Goal: Task Accomplishment & Management: Complete application form

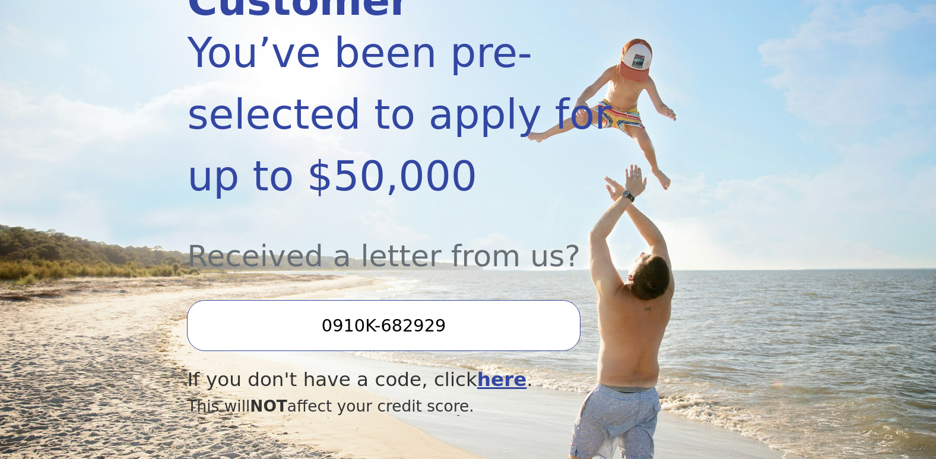
scroll to position [234, 0]
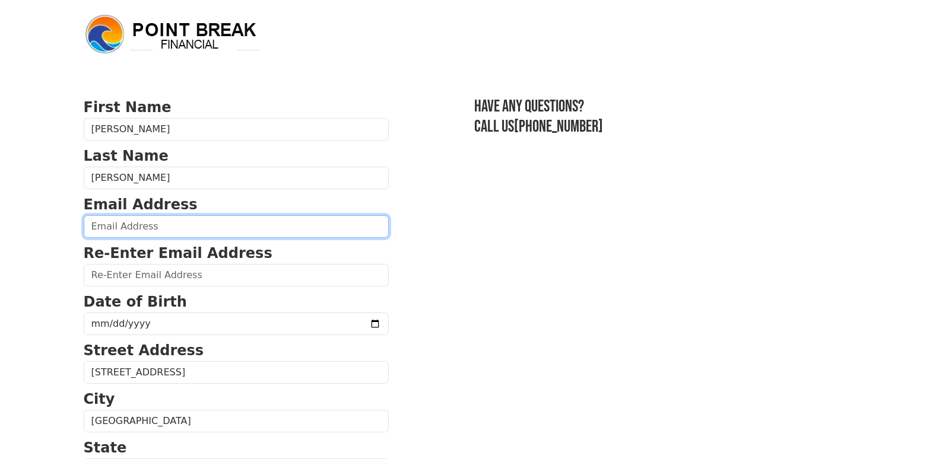
click at [197, 231] on input "email" at bounding box center [236, 226] width 305 height 23
type input "sweetiepie14590@yahoo.com"
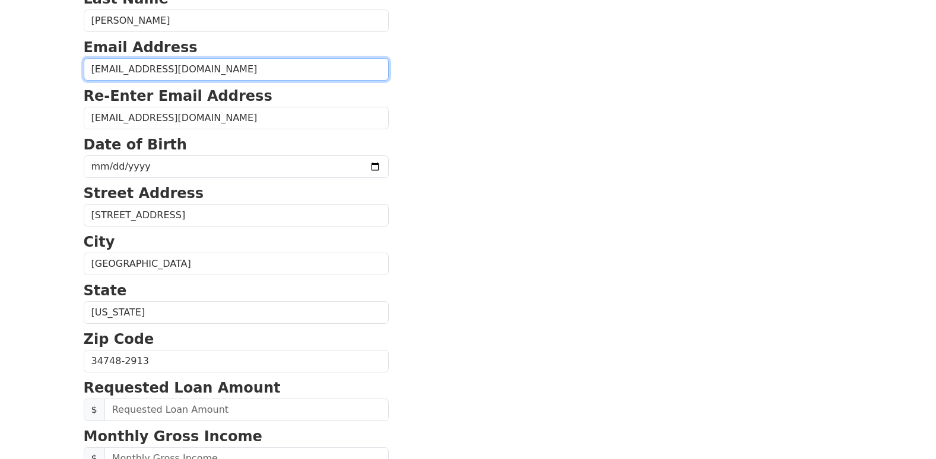
scroll to position [169, 0]
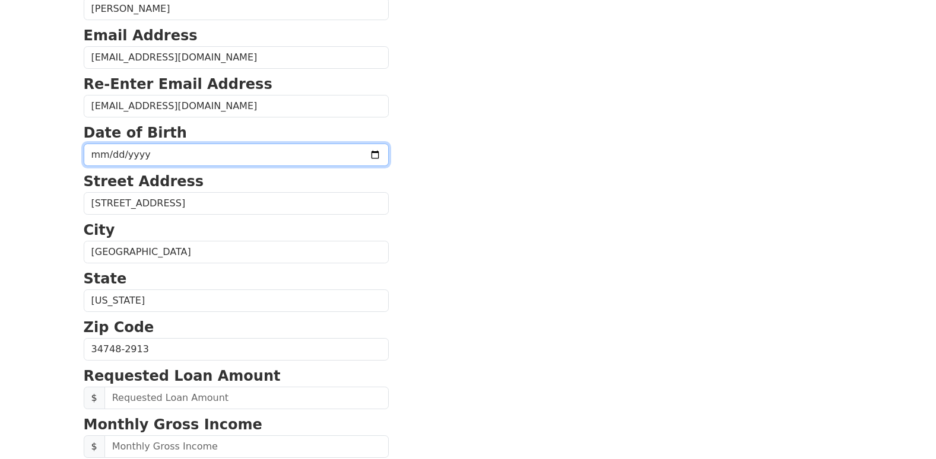
click at [218, 166] on input "date" at bounding box center [236, 155] width 305 height 23
type input "1971-07-15"
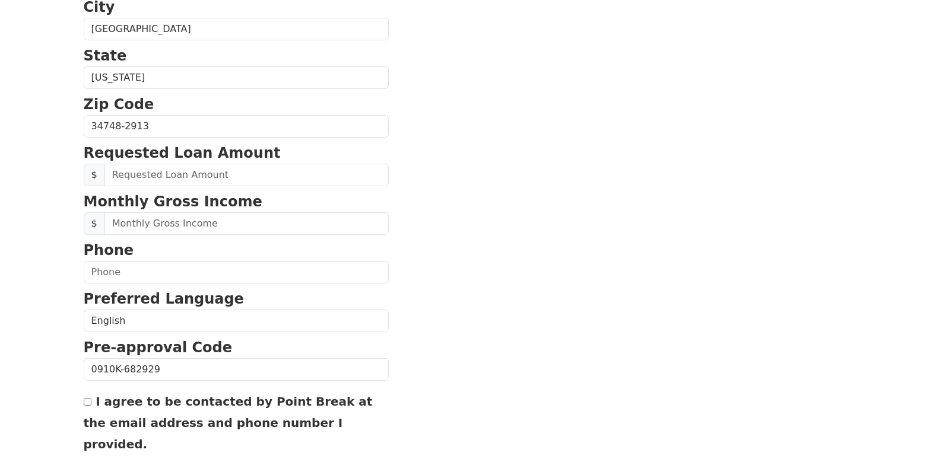
scroll to position [396, 0]
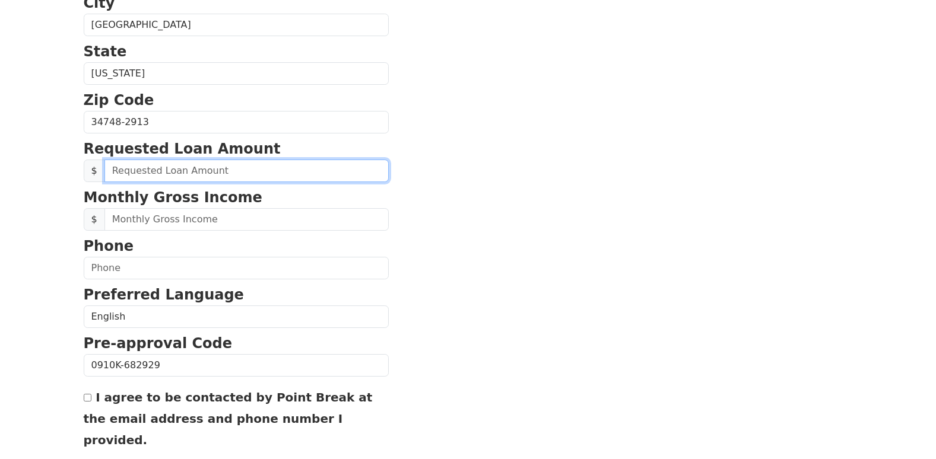
click at [208, 174] on input "text" at bounding box center [246, 171] width 284 height 23
type input "15,000.00"
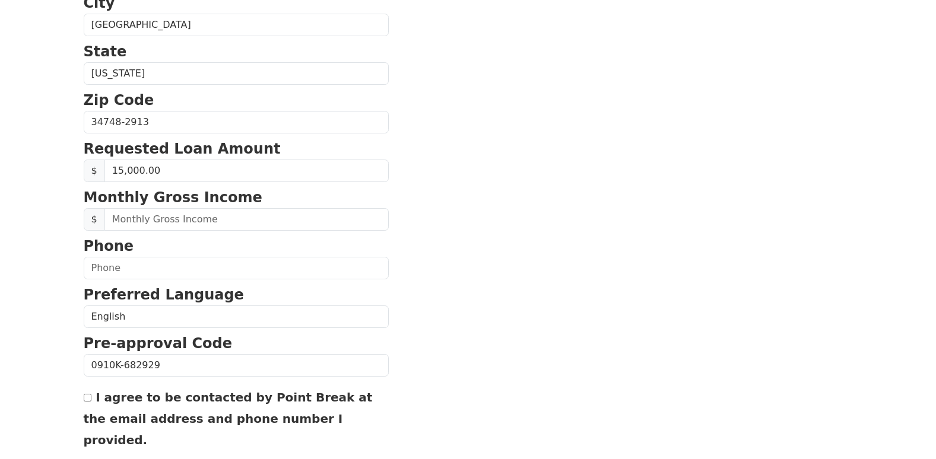
click at [409, 235] on section "First Name Sara Last Name Everett Email Address sweetiepie14590@yahoo.com Re-En…" at bounding box center [468, 123] width 769 height 846
click at [253, 218] on input "text" at bounding box center [246, 219] width 284 height 23
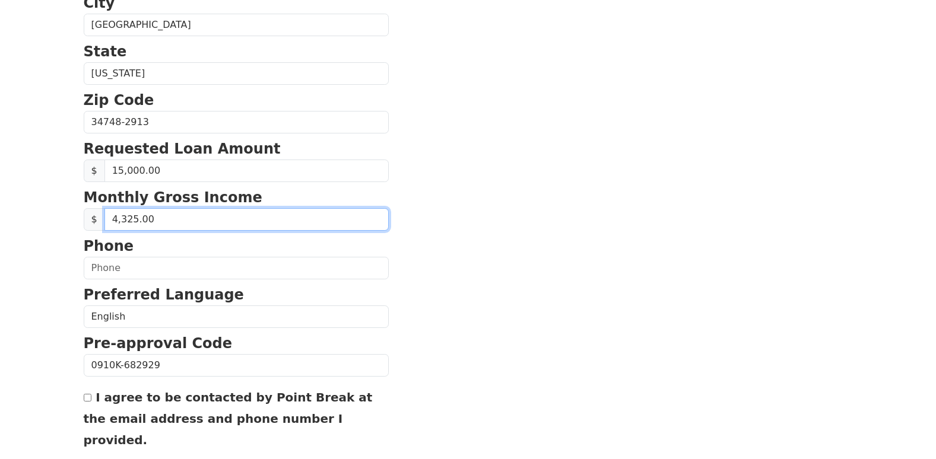
type input "43,256.00"
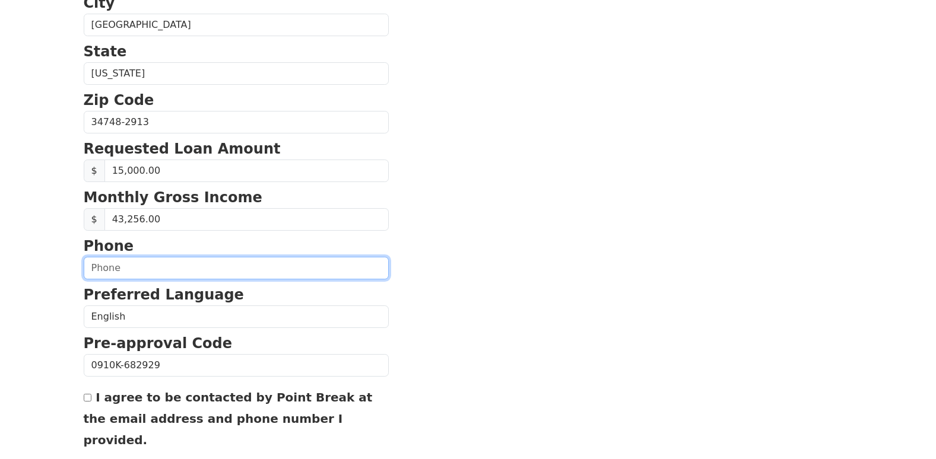
click at [284, 266] on input "text" at bounding box center [236, 268] width 305 height 23
type input "(315) 945-0979"
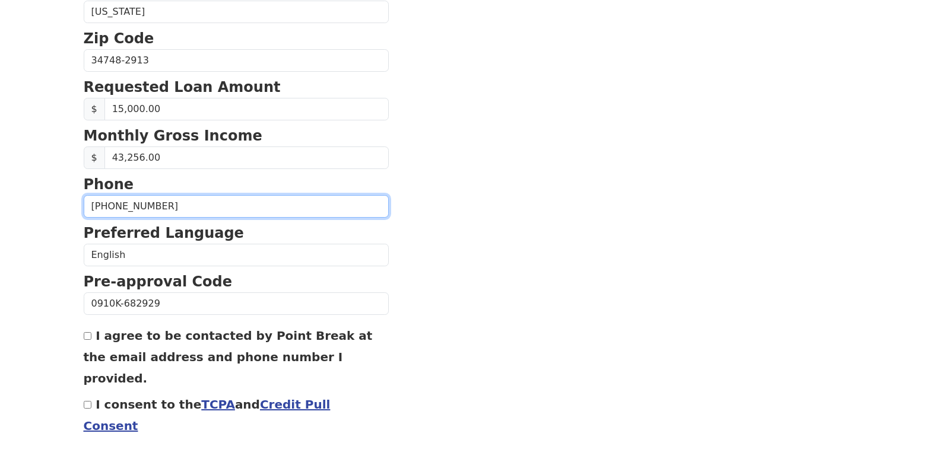
scroll to position [485, 0]
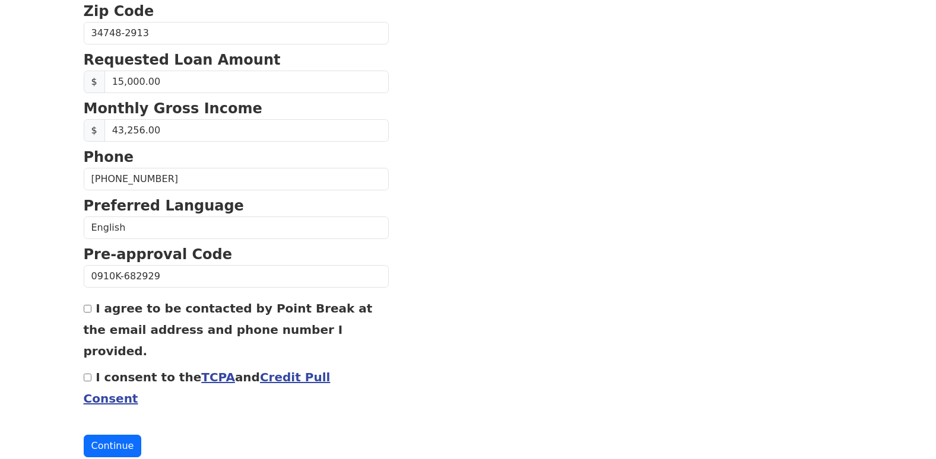
click at [87, 374] on input "I consent to the TCPA and Credit Pull Consent" at bounding box center [88, 378] width 8 height 8
checkbox input "true"
click at [87, 313] on input "I agree to be contacted by Point Break at the email address and phone number I …" at bounding box center [88, 309] width 8 height 8
checkbox input "true"
click at [114, 435] on button "Continue" at bounding box center [113, 446] width 58 height 23
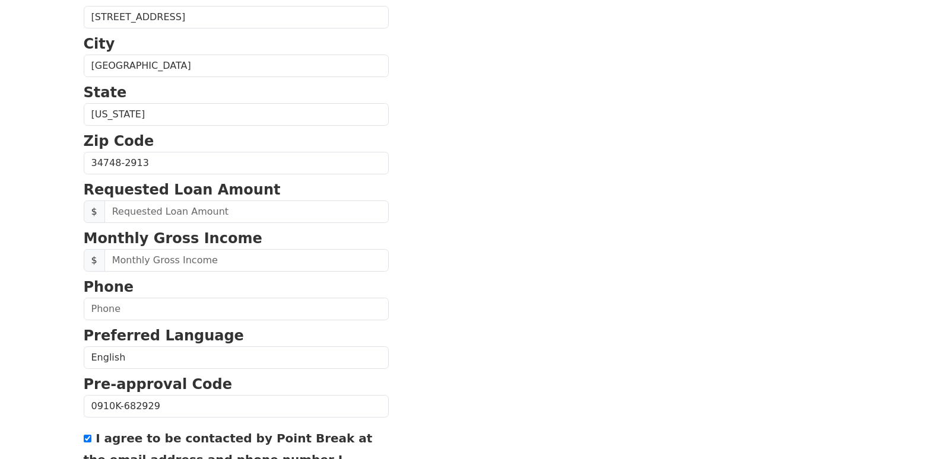
scroll to position [485, 0]
